Goal: Navigation & Orientation: Locate item on page

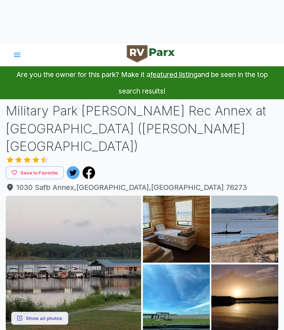
scroll to position [46, 0]
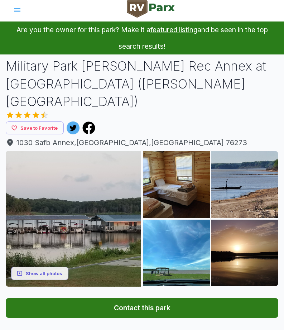
click at [42, 267] on button "Show all photos" at bounding box center [39, 273] width 57 height 13
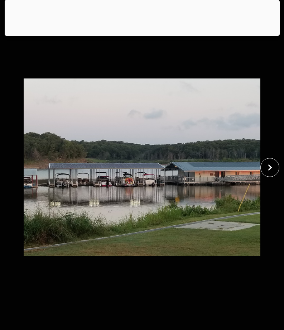
click at [273, 168] on icon "close" at bounding box center [270, 167] width 13 height 13
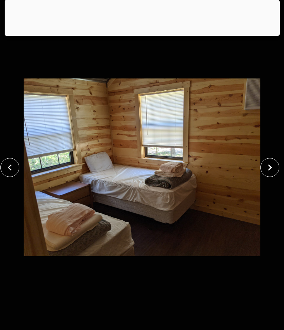
click at [272, 169] on icon "close" at bounding box center [270, 167] width 13 height 13
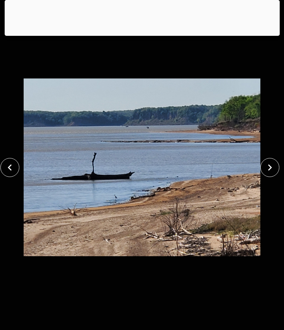
click at [268, 170] on icon "close" at bounding box center [270, 167] width 13 height 13
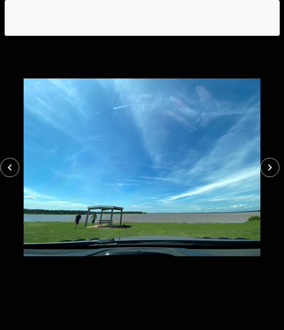
click at [268, 170] on icon "close" at bounding box center [270, 167] width 13 height 13
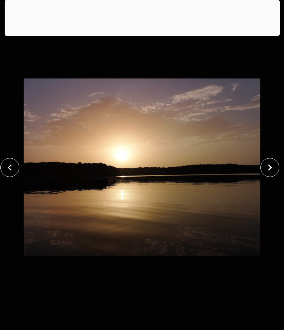
click at [270, 170] on icon "close" at bounding box center [271, 167] width 4 height 6
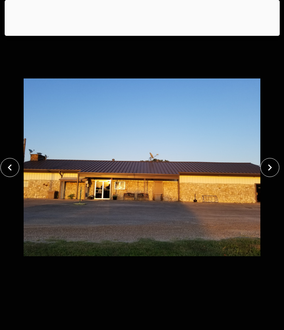
click at [271, 170] on icon "close" at bounding box center [270, 167] width 13 height 13
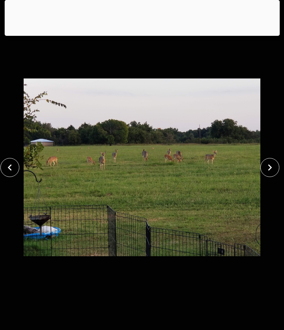
click at [268, 170] on icon "close" at bounding box center [270, 167] width 13 height 13
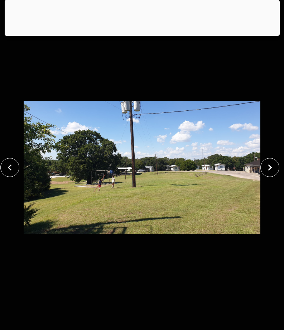
click at [268, 170] on icon "close" at bounding box center [270, 167] width 13 height 13
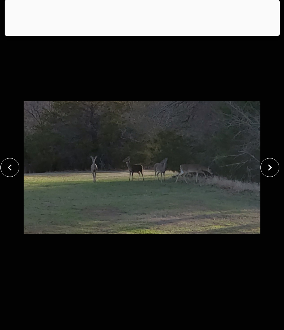
click at [271, 167] on icon "close" at bounding box center [271, 167] width 4 height 6
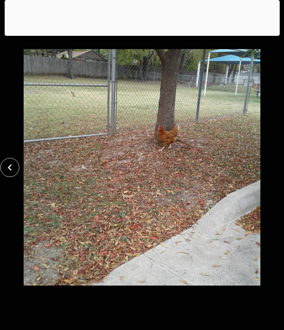
click at [273, 166] on div at bounding box center [142, 167] width 284 height 293
click at [260, 172] on img at bounding box center [142, 167] width 237 height 293
